Goal: Transaction & Acquisition: Book appointment/travel/reservation

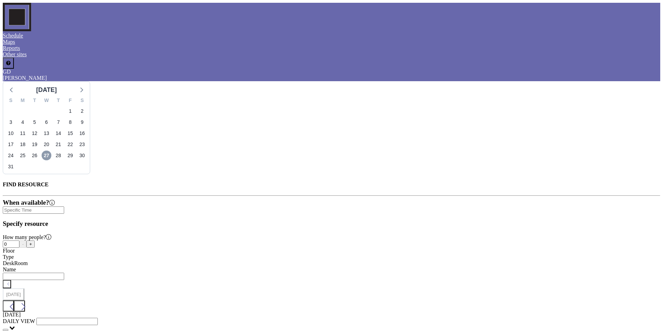
scroll to position [0, 416]
click at [15, 161] on span "31" at bounding box center [11, 166] width 10 height 10
click at [86, 85] on icon at bounding box center [81, 89] width 9 height 9
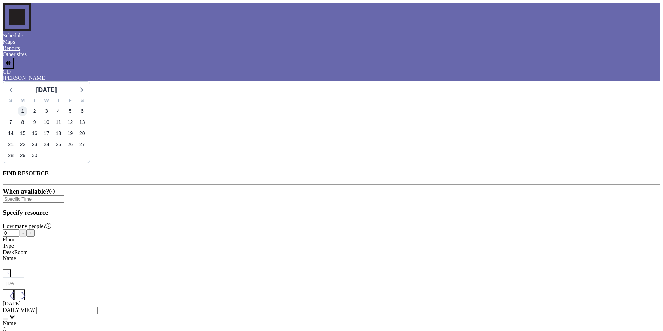
click at [27, 106] on span "1" at bounding box center [23, 111] width 10 height 10
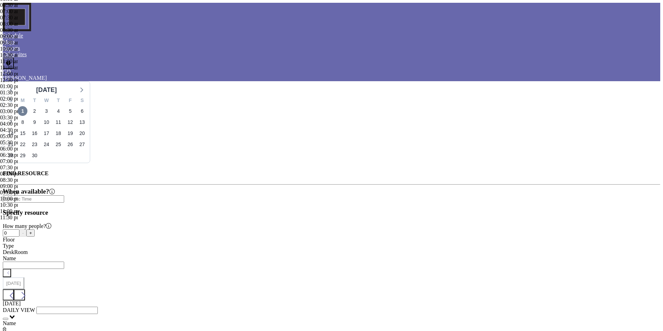
scroll to position [333, 0]
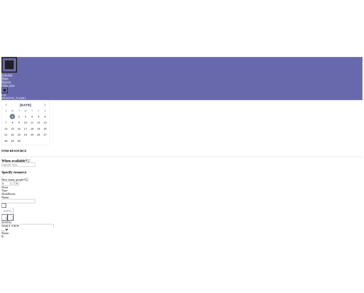
scroll to position [345, 0]
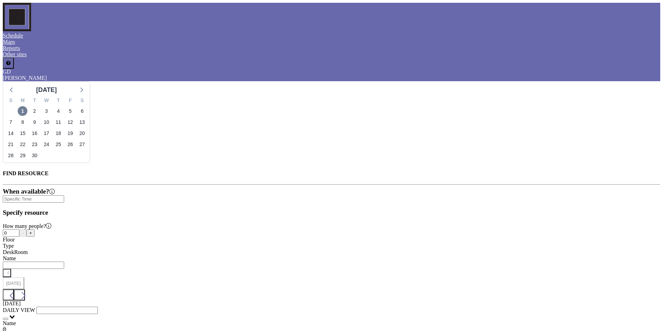
type input "03:30 pm"
type input "PC&M"
